Goal: Task Accomplishment & Management: Manage account settings

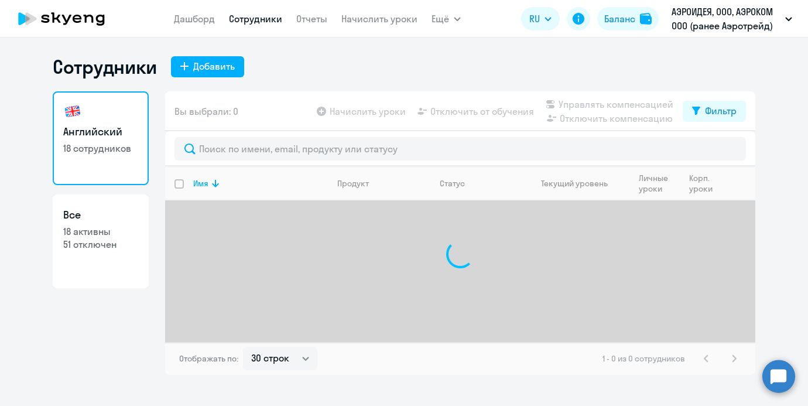
select select "30"
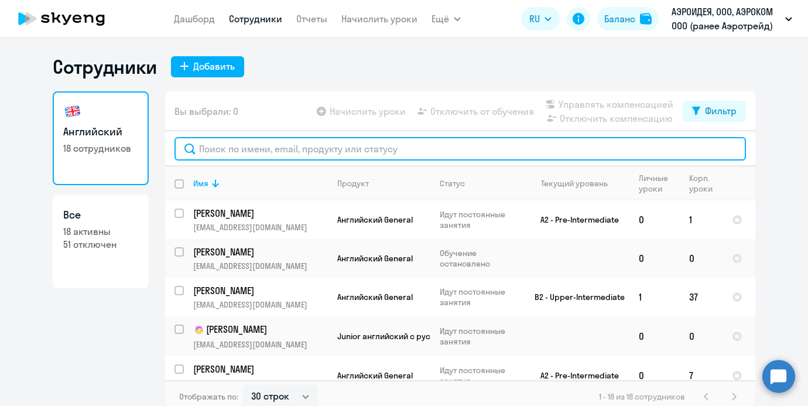
click at [315, 153] on input "text" at bounding box center [461, 148] width 572 height 23
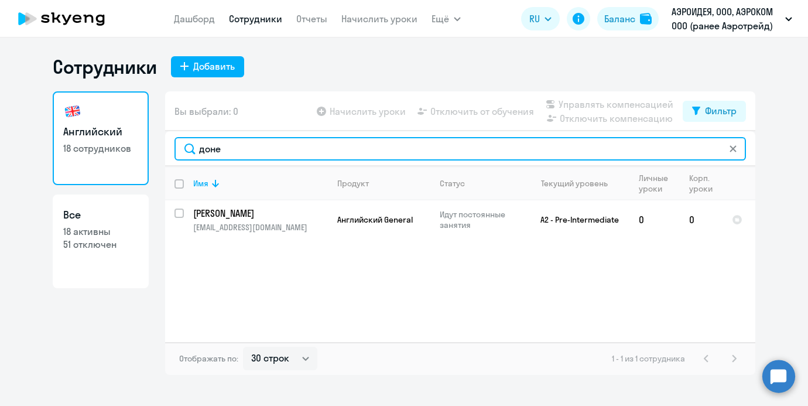
type input "доне"
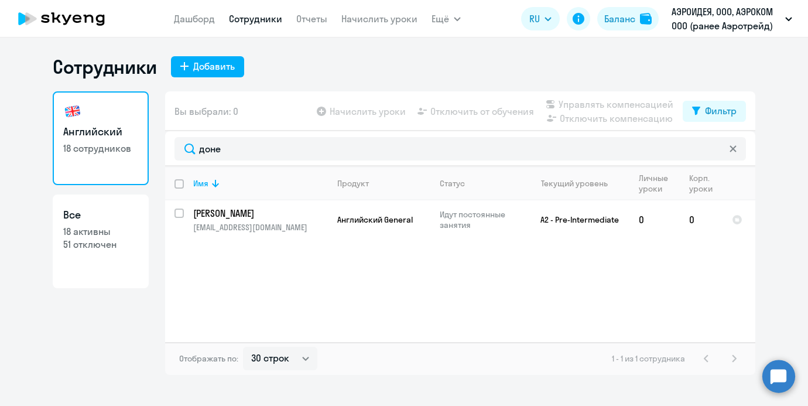
click at [429, 29] on div "[PERSON_NAME] Отчеты Начислить уроки Ещё Дашборд Сотрудники Отчеты Начислить ур…" at bounding box center [317, 18] width 287 height 23
click at [430, 28] on div "[PERSON_NAME] Отчеты Начислить уроки Ещё Дашборд Сотрудники Отчеты Начислить ур…" at bounding box center [317, 18] width 287 height 23
click at [430, 26] on div "[PERSON_NAME] Отчеты Начислить уроки Ещё Дашборд Сотрудники Отчеты Начислить ур…" at bounding box center [317, 18] width 287 height 23
click at [432, 22] on span "Ещё" at bounding box center [441, 19] width 18 height 14
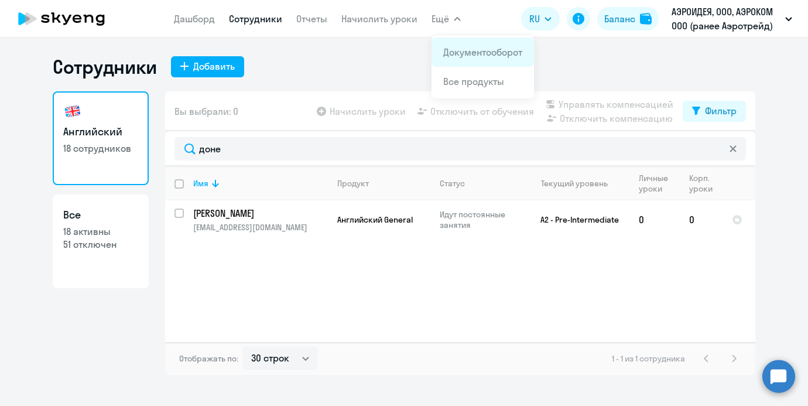
click at [439, 50] on li "Документооборот" at bounding box center [483, 51] width 102 height 29
click at [438, 40] on li "Документооборот" at bounding box center [483, 51] width 102 height 29
click at [354, 29] on nav "[PERSON_NAME] Отчеты Начислить уроки" at bounding box center [296, 18] width 244 height 23
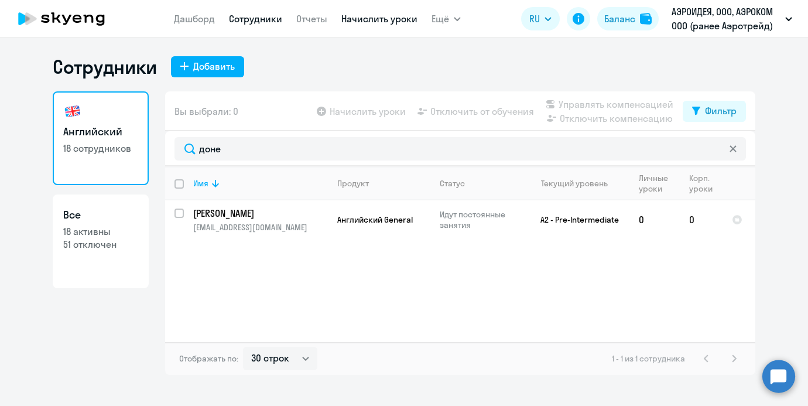
click at [357, 23] on link "Начислить уроки" at bounding box center [379, 19] width 76 height 12
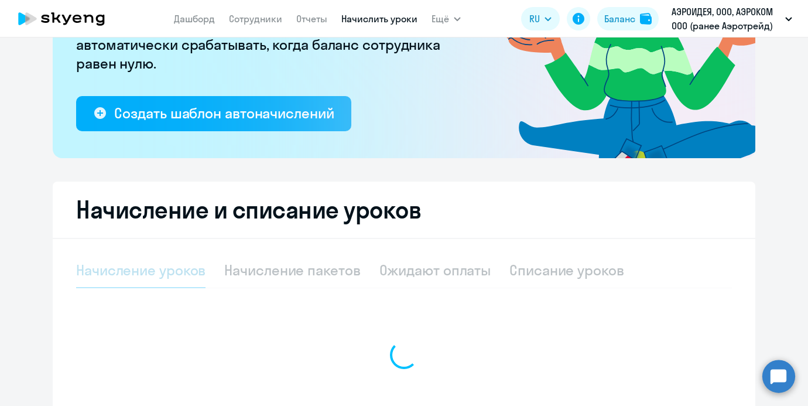
select select "10"
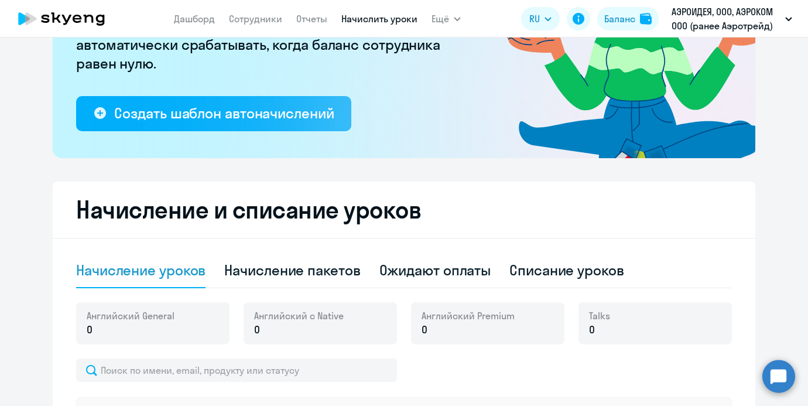
scroll to position [182, 0]
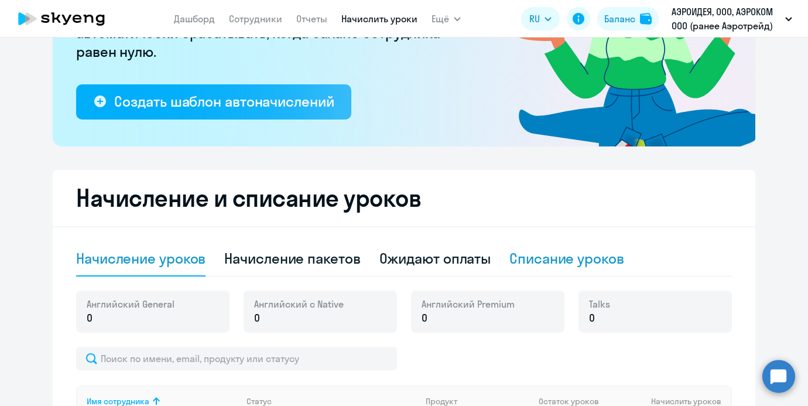
click at [532, 262] on div "Списание уроков" at bounding box center [567, 258] width 115 height 19
select select "10"
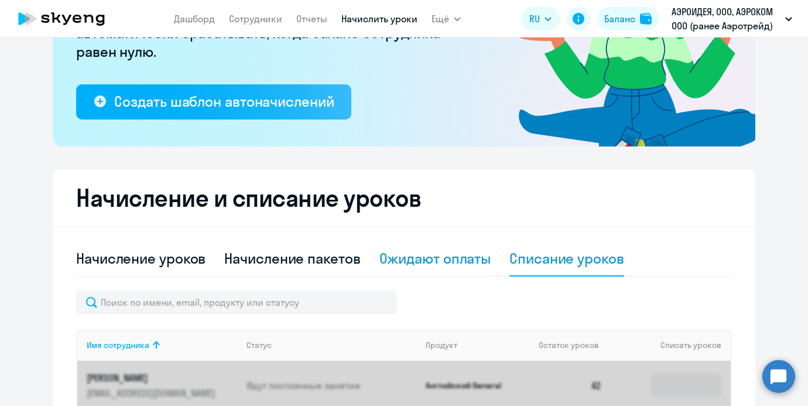
click at [473, 261] on div "Ожидают оплаты" at bounding box center [436, 258] width 112 height 19
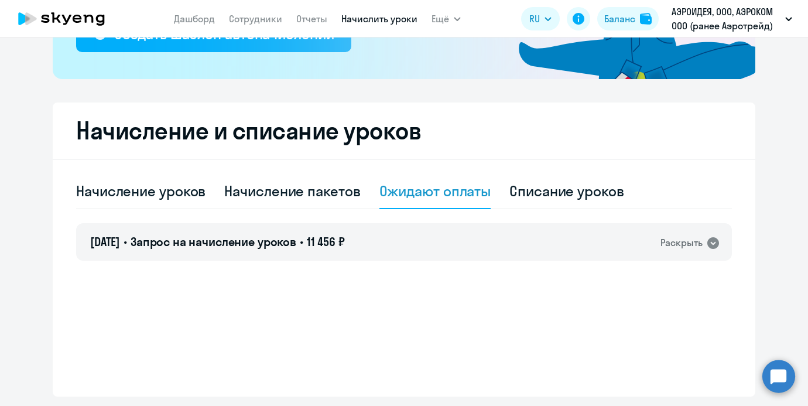
scroll to position [286, 0]
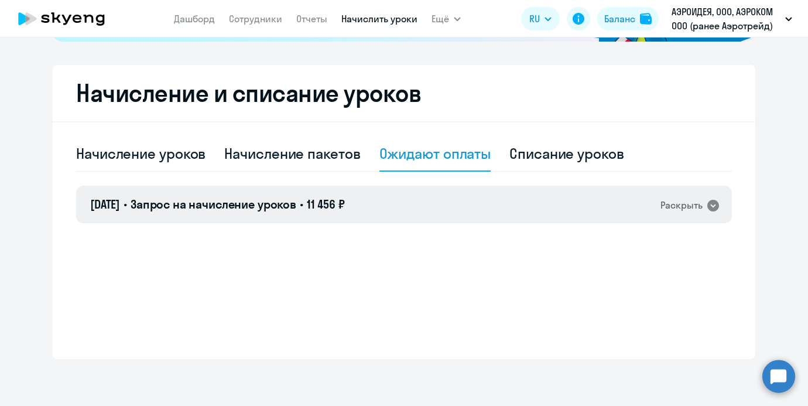
click at [472, 199] on div "[DATE] • Запрос на начисление уроков • 11 456 ₽ Раскрыть" at bounding box center [404, 204] width 656 height 37
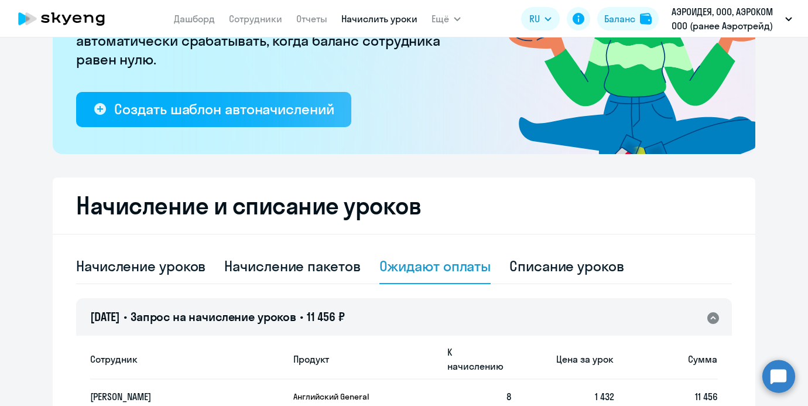
scroll to position [0, 0]
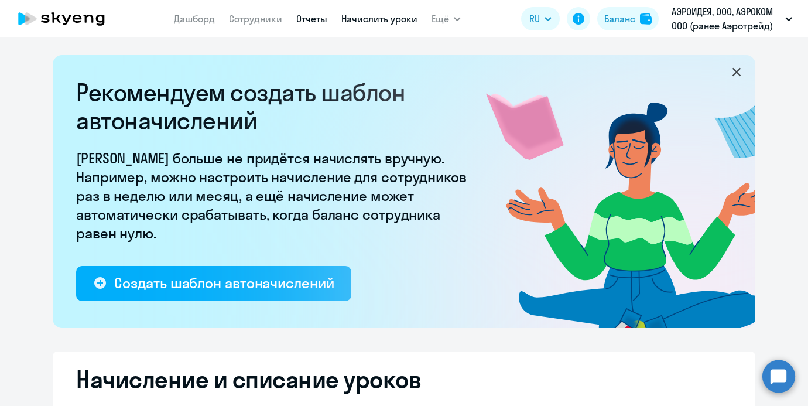
click at [305, 24] on link "Отчеты" at bounding box center [311, 19] width 31 height 12
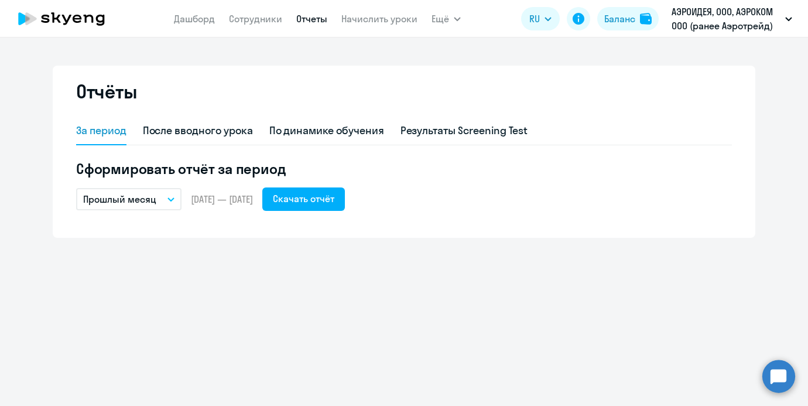
click at [282, 24] on nav "[PERSON_NAME] Отчеты Начислить уроки" at bounding box center [296, 18] width 244 height 23
click at [273, 24] on link "Сотрудники" at bounding box center [255, 19] width 53 height 12
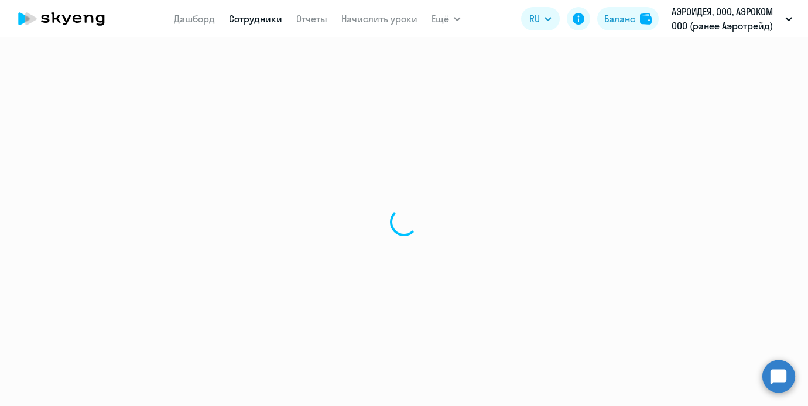
select select "30"
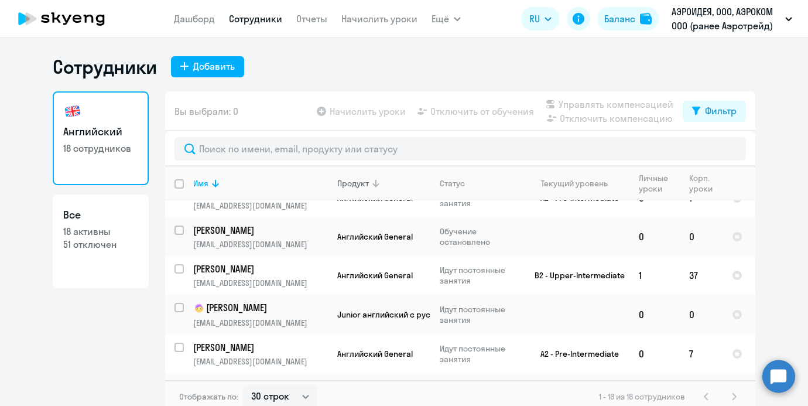
scroll to position [18, 0]
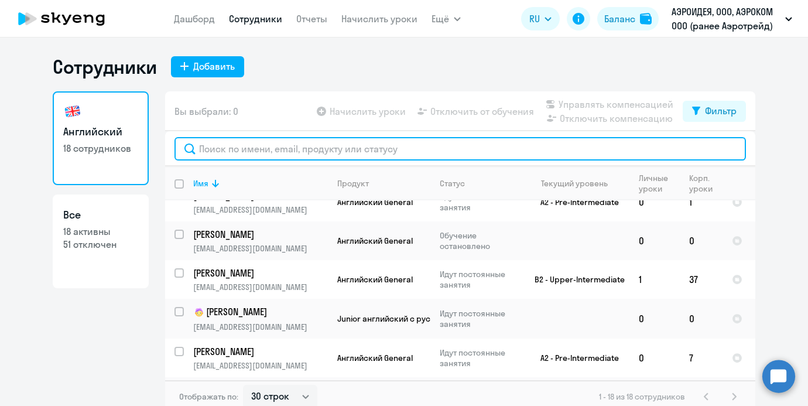
click at [341, 147] on input "text" at bounding box center [461, 148] width 572 height 23
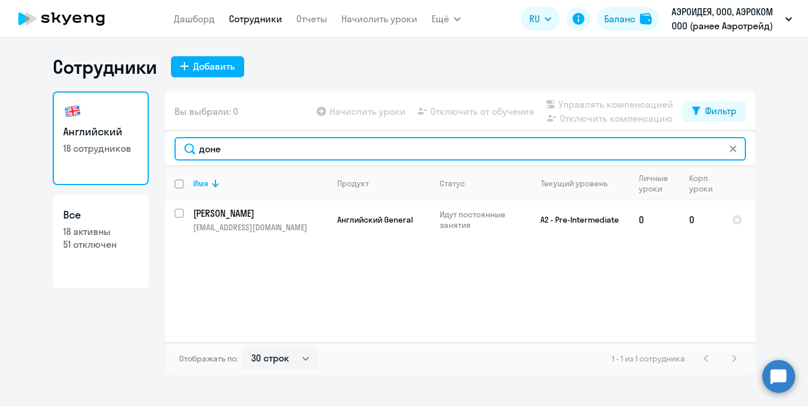
type input "доне"
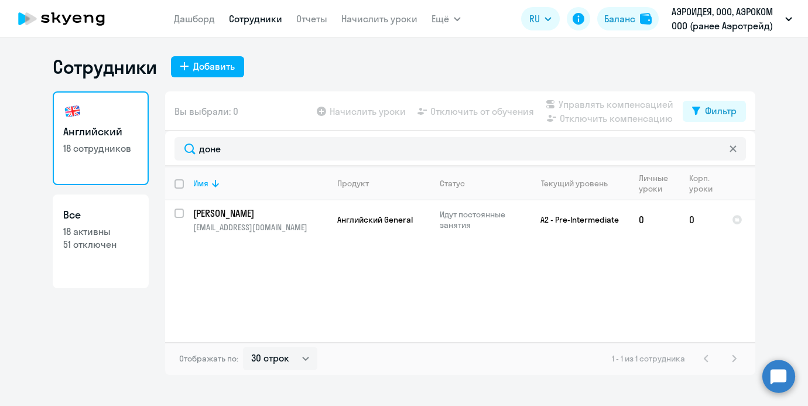
click at [373, 6] on app-header "[PERSON_NAME] Отчеты Начислить уроки Ещё Документооборот Все продукты Дашборд С…" at bounding box center [404, 18] width 808 height 37
click at [373, 20] on link "Начислить уроки" at bounding box center [379, 19] width 76 height 12
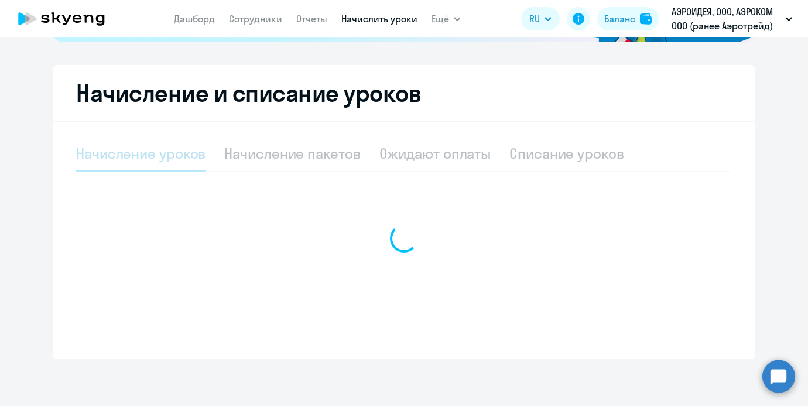
select select "10"
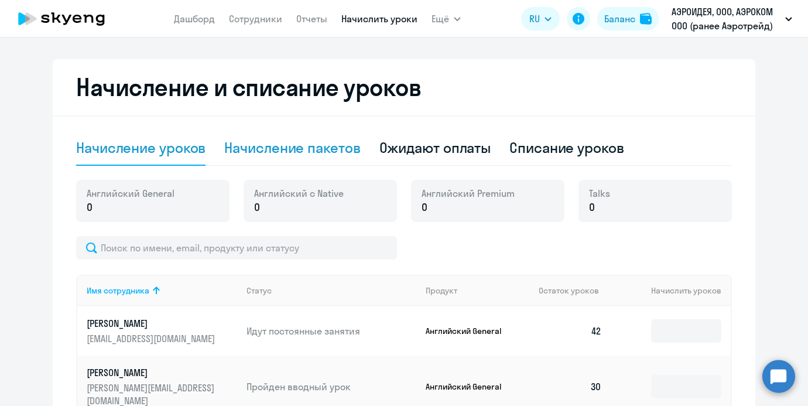
click at [335, 141] on div "Начисление пакетов" at bounding box center [292, 147] width 136 height 19
select select "10"
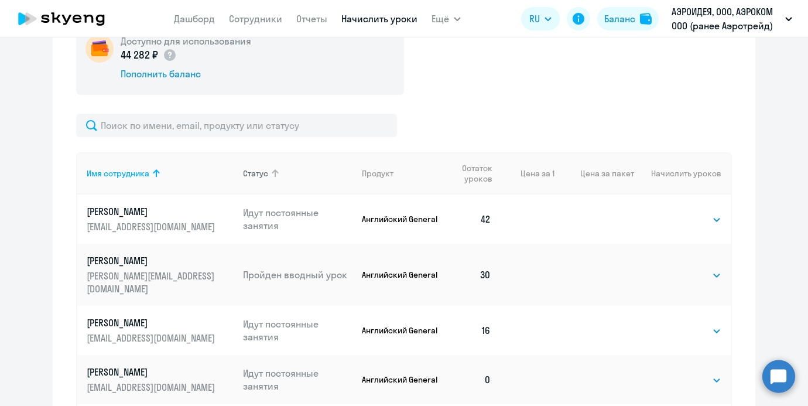
scroll to position [451, 0]
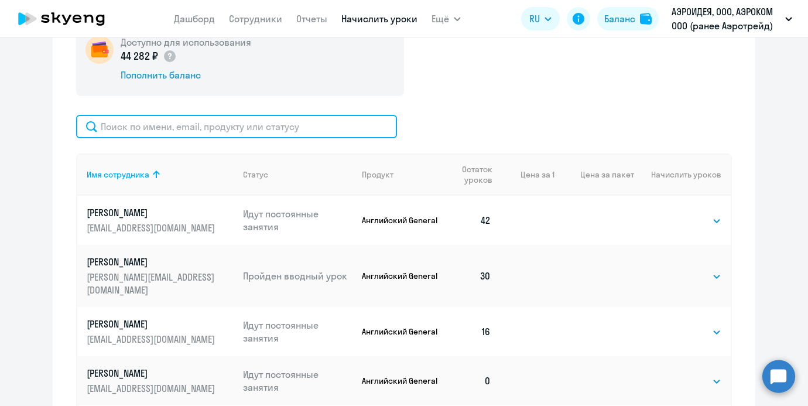
click at [297, 124] on input "text" at bounding box center [236, 126] width 321 height 23
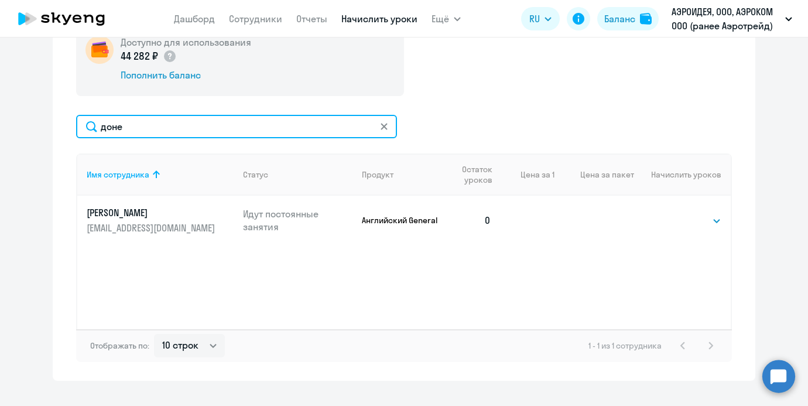
type input "доне"
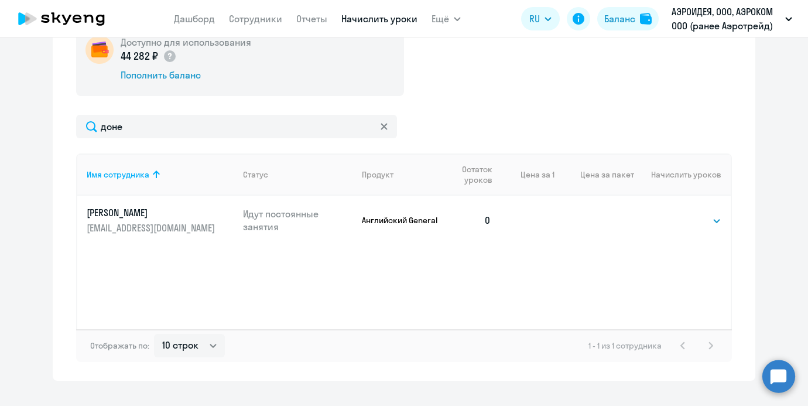
click at [702, 209] on td "Выбрать 4 8 16 32 64 96 128 Выбрать" at bounding box center [682, 220] width 97 height 49
click at [701, 213] on div "Выбрать 4 8 16 32 64 96 128 Выбрать" at bounding box center [698, 220] width 48 height 15
click at [701, 216] on select "Выбрать 4 8 16 32 64 96 128" at bounding box center [698, 221] width 48 height 14
select select "8"
